Goal: Transaction & Acquisition: Purchase product/service

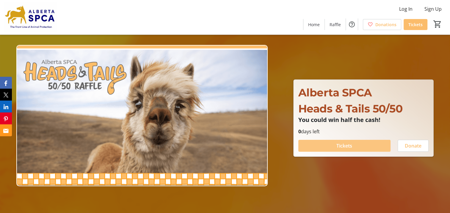
click at [331, 145] on span at bounding box center [344, 145] width 92 height 14
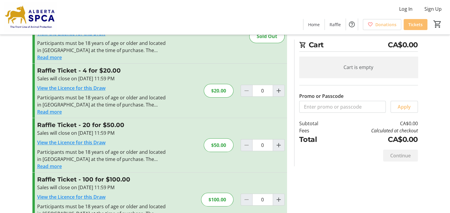
scroll to position [40, 0]
click at [219, 147] on div "$50.00" at bounding box center [219, 145] width 30 height 14
click at [278, 144] on mat-icon "Increment by one" at bounding box center [278, 144] width 7 height 7
type input "1"
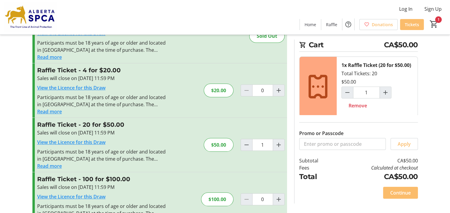
scroll to position [8, 0]
click at [399, 194] on span "Continue" at bounding box center [400, 192] width 21 height 7
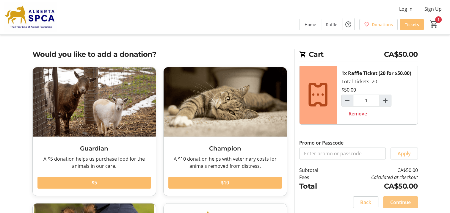
click at [403, 205] on span "Continue" at bounding box center [400, 202] width 21 height 7
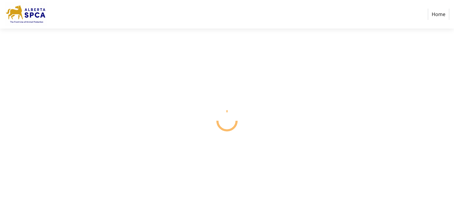
select select "CA"
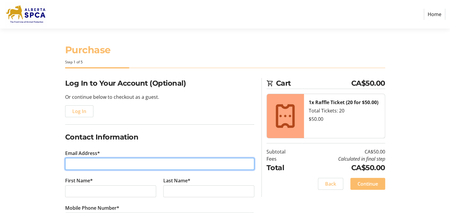
click at [103, 163] on input "Email Address*" at bounding box center [159, 164] width 189 height 12
type input "[EMAIL_ADDRESS][DOMAIN_NAME]"
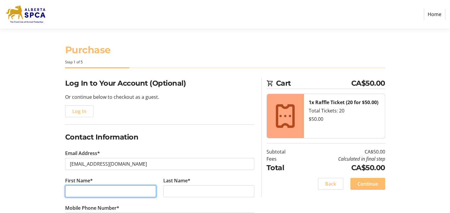
type input "[PERSON_NAME]"
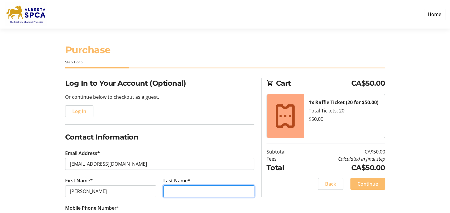
type input "[PERSON_NAME]"
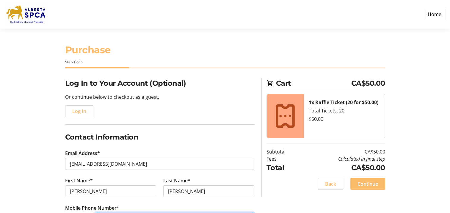
type input "[PHONE_NUMBER]"
type input "[STREET_ADDRESS]"
type input "Ardrossan"
select select "AB"
type input "T8E 2E5"
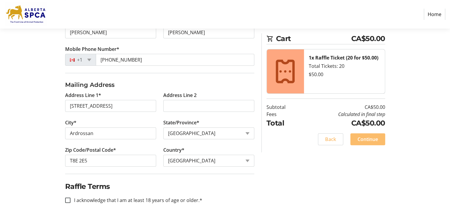
scroll to position [163, 0]
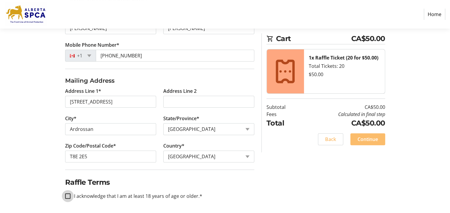
click at [67, 194] on input "I acknowledge that I am at least 18 years of age or older.*" at bounding box center [67, 195] width 5 height 5
checkbox input "true"
click at [358, 139] on span "Continue" at bounding box center [367, 139] width 21 height 7
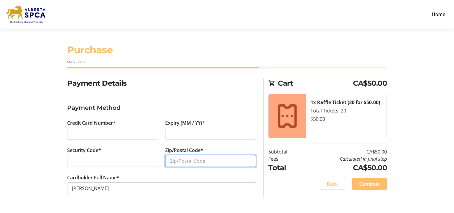
click at [207, 163] on input "Zip/Postal Code*" at bounding box center [210, 161] width 91 height 12
type input "t8e 2e5"
click at [440, 135] on section "Purchase Step 3 of 5 Cart CA$50.00 1x Raffle Ticket (20 for $50.00) Total Ticke…" at bounding box center [227, 121] width 454 height 184
click at [360, 188] on span at bounding box center [369, 184] width 35 height 14
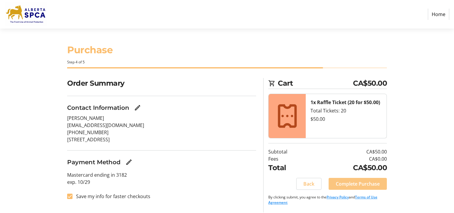
click at [356, 183] on span "Complete Purchase" at bounding box center [358, 183] width 44 height 7
